Goal: Information Seeking & Learning: Learn about a topic

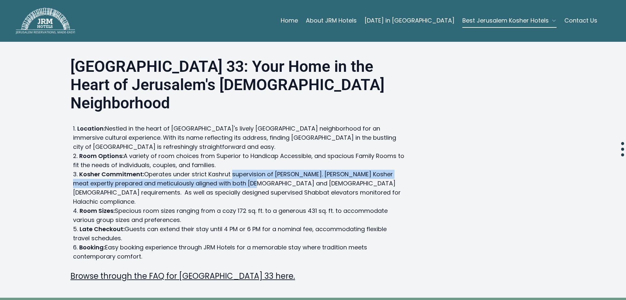
drag, startPoint x: 244, startPoint y: 163, endPoint x: 229, endPoint y: 151, distance: 18.6
click at [229, 170] on li "Kosher Commitment: Operates under strict Kashrut supervision of HaRav Efrati. G…" at bounding box center [238, 188] width 331 height 37
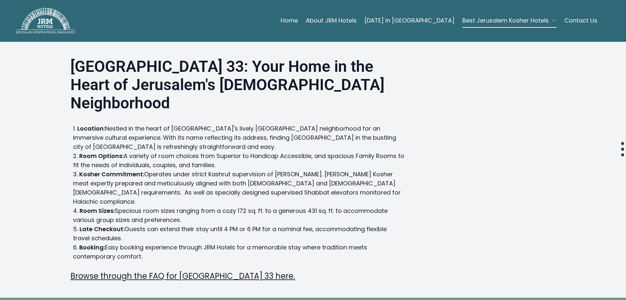
click at [259, 151] on li "Room Options: A variety of room choices from Superior to Handicap Accessible, a…" at bounding box center [238, 160] width 331 height 18
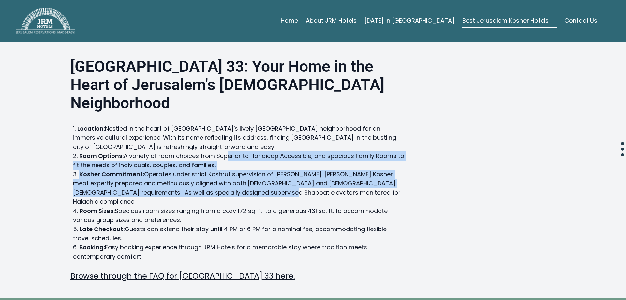
drag, startPoint x: 224, startPoint y: 141, endPoint x: 272, endPoint y: 177, distance: 60.1
click at [272, 177] on ol "Location: Nestled in the heart of Jerusalem's lively Haredi neighborhood for an…" at bounding box center [238, 192] width 331 height 137
click at [193, 170] on li "Kosher Commitment: Operates under strict Kashrut supervision of HaRav Efrati. G…" at bounding box center [238, 188] width 331 height 37
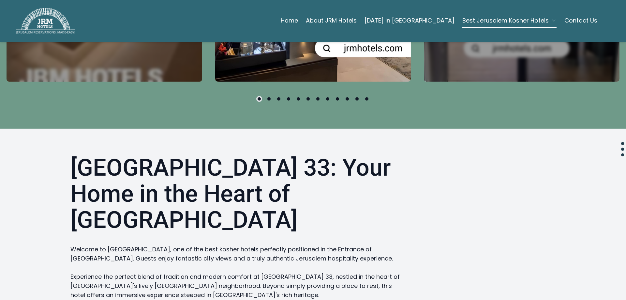
scroll to position [555, 0]
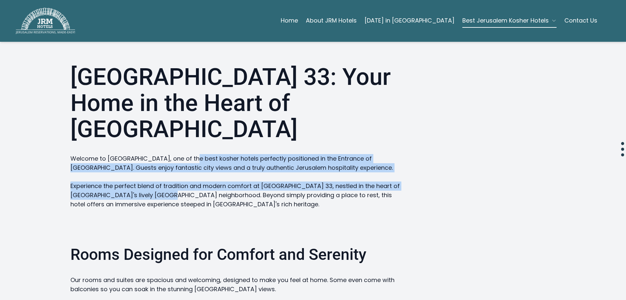
click at [184, 94] on div "Hotel Yirmiyahu 33: Your Home in the Heart of Jerusalem Welcome to Hotel Yirmiy…" at bounding box center [237, 283] width 334 height 438
click at [193, 117] on div "Hotel Yirmiyahu 33: Your Home in the Heart of Jerusalem Welcome to Hotel Yirmiy…" at bounding box center [237, 283] width 334 height 438
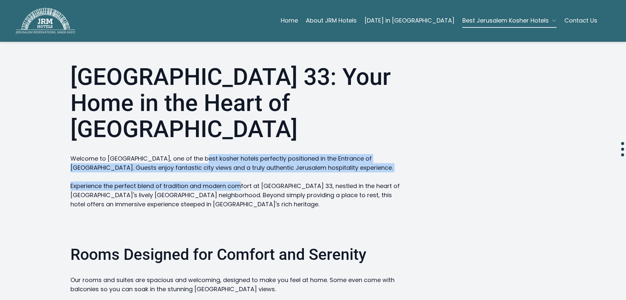
drag, startPoint x: 239, startPoint y: 119, endPoint x: 192, endPoint y: 99, distance: 51.6
click at [192, 99] on div "Hotel Yirmiyahu 33: Your Home in the Heart of Jerusalem Welcome to Hotel Yirmiy…" at bounding box center [237, 283] width 334 height 438
click at [191, 99] on div "Hotel Yirmiyahu 33: Your Home in the Heart of Jerusalem Welcome to Hotel Yirmiy…" at bounding box center [237, 283] width 334 height 438
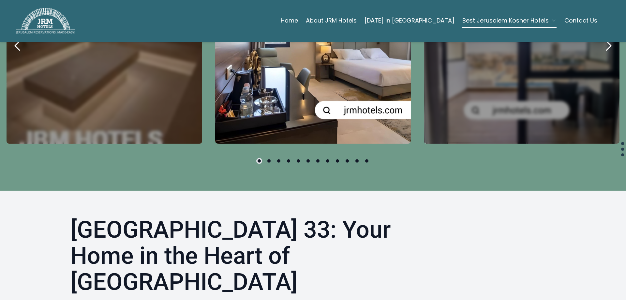
scroll to position [392, 0]
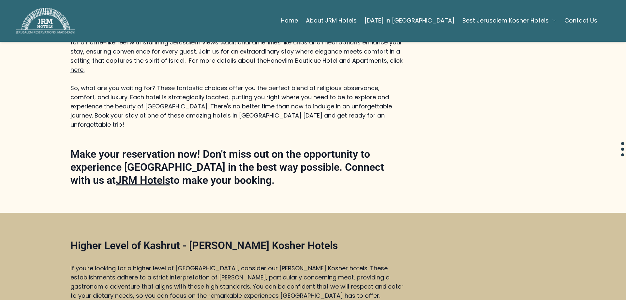
scroll to position [1011, 0]
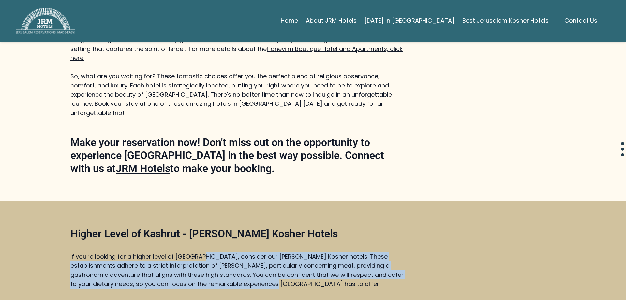
drag, startPoint x: 237, startPoint y: 200, endPoint x: 196, endPoint y: 171, distance: 50.0
click at [196, 252] on p "If you're looking for a higher level of Kashrut, consider our Glatt Kosher hote…" at bounding box center [237, 270] width 334 height 37
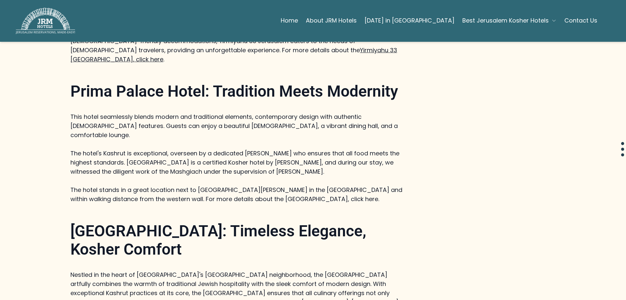
scroll to position [457, 0]
